Goal: Check status: Check status

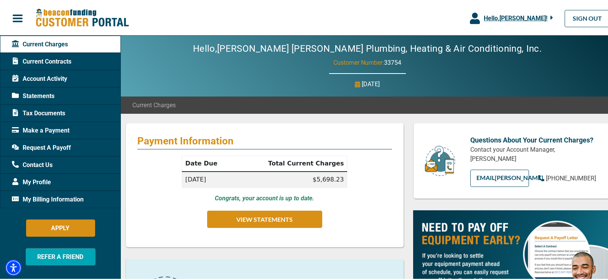
click at [57, 59] on span "Current Contracts" at bounding box center [41, 60] width 59 height 9
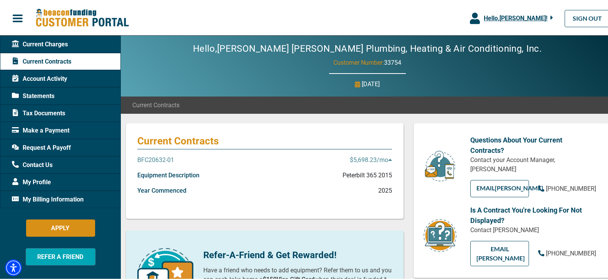
click at [166, 158] on p "BFC20632-01" at bounding box center [155, 159] width 37 height 9
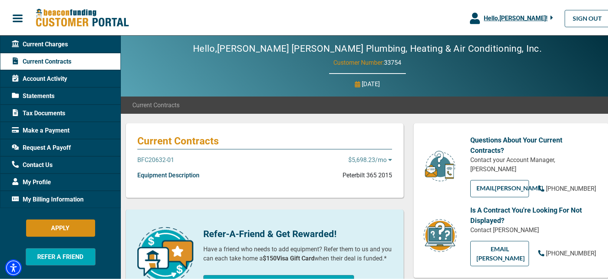
click at [166, 158] on p "BFC20632-01" at bounding box center [155, 159] width 37 height 9
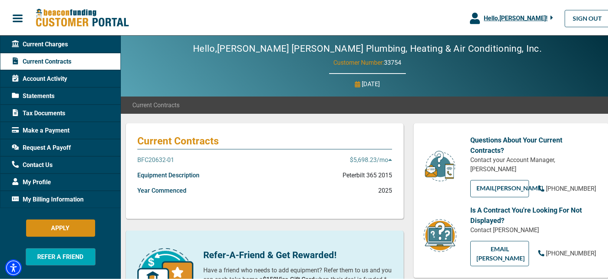
click at [173, 175] on p "Equipment Description" at bounding box center [168, 174] width 62 height 9
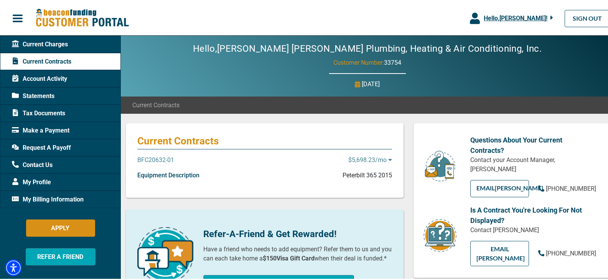
click at [238, 169] on div "BFC20632-01 $5,698.23 /mo" at bounding box center [264, 162] width 255 height 15
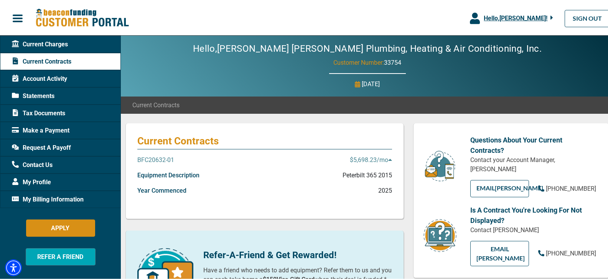
click at [15, 16] on span "button" at bounding box center [18, 18] width 12 height 12
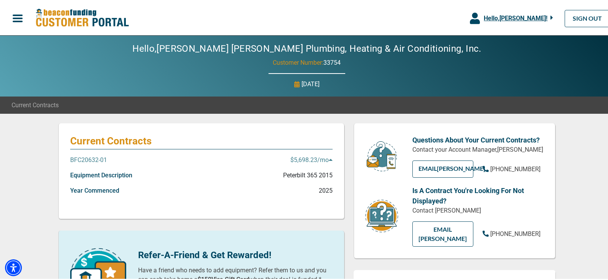
click at [15, 16] on span "button" at bounding box center [18, 18] width 12 height 12
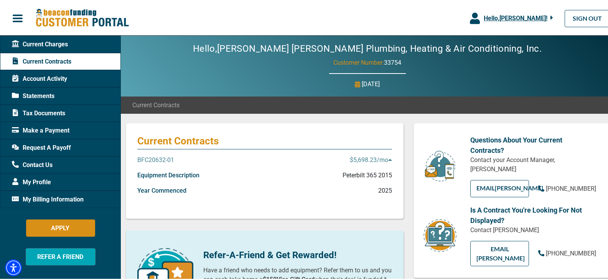
click at [538, 19] on span "Hello, [PERSON_NAME] !" at bounding box center [516, 16] width 64 height 7
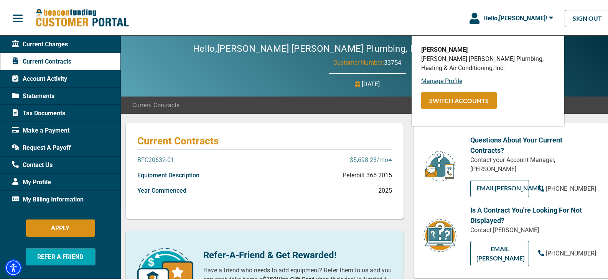
click at [227, 77] on div "Hello, [PERSON_NAME] [PERSON_NAME] Plumbing, Heating & Air Conditioning, Inc. C…" at bounding box center [367, 65] width 493 height 61
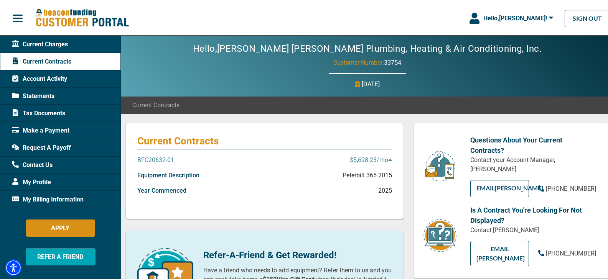
click at [375, 159] on p "$5,698.23 /mo" at bounding box center [371, 159] width 42 height 9
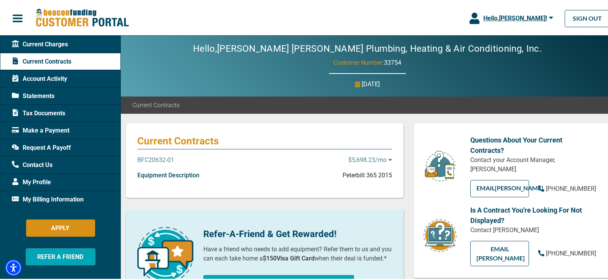
click at [375, 159] on p "$5,698.23 /mo" at bounding box center [370, 159] width 44 height 9
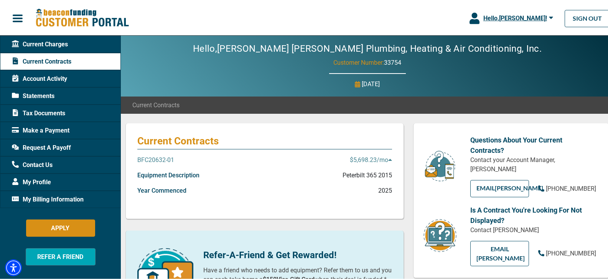
click at [379, 191] on p "2025" at bounding box center [385, 189] width 14 height 9
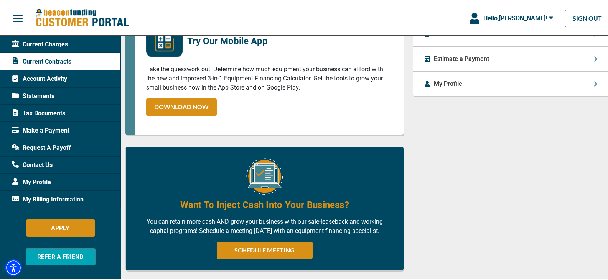
scroll to position [399, 0]
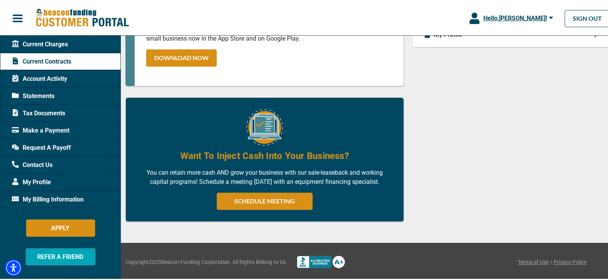
click at [45, 175] on div "My Profile" at bounding box center [60, 181] width 121 height 17
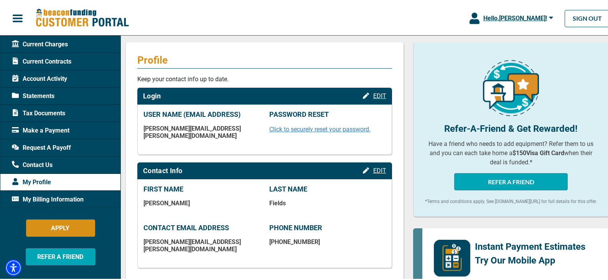
scroll to position [77, 0]
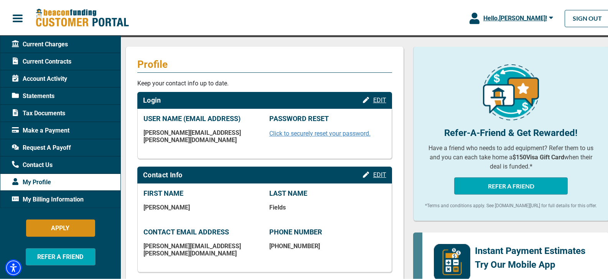
click at [50, 112] on span "Tax Documents" at bounding box center [38, 112] width 53 height 9
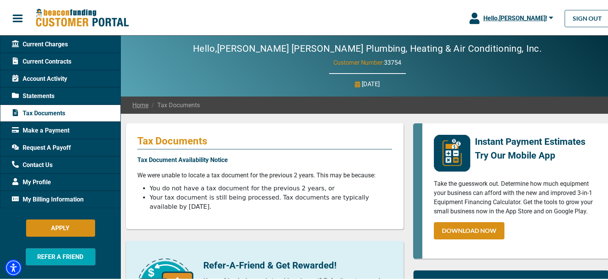
click at [48, 94] on span "Statements" at bounding box center [33, 95] width 43 height 9
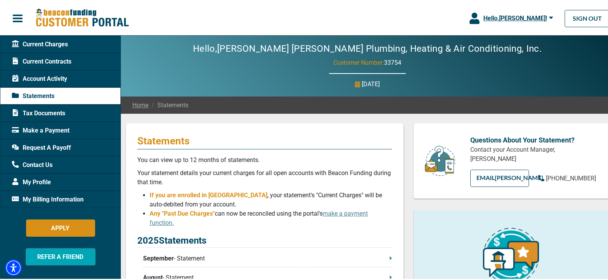
scroll to position [77, 0]
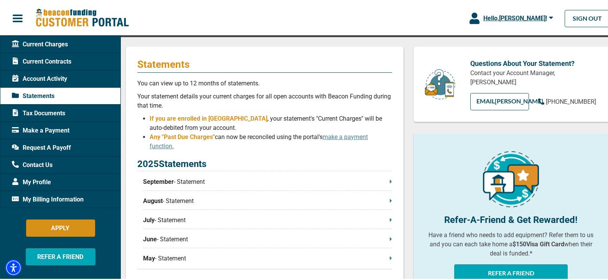
click at [232, 181] on p "September - Statement" at bounding box center [267, 180] width 249 height 9
click at [61, 77] on span "Account Activity" at bounding box center [39, 77] width 55 height 9
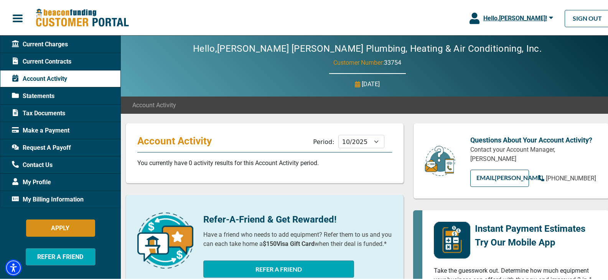
click at [66, 46] on span "Current Charges" at bounding box center [40, 43] width 56 height 9
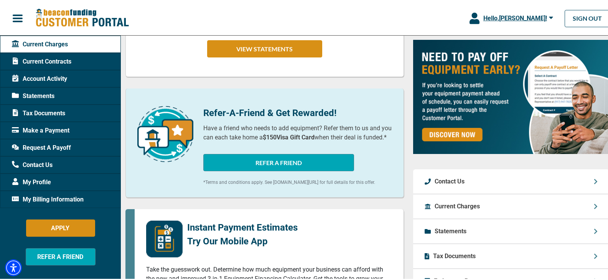
scroll to position [159, 0]
